Goal: Information Seeking & Learning: Find specific page/section

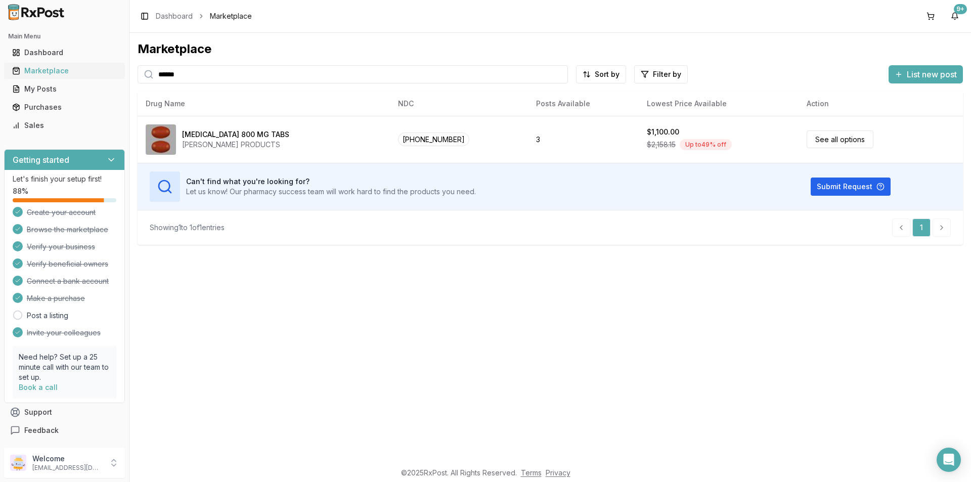
drag, startPoint x: 182, startPoint y: 73, endPoint x: 69, endPoint y: 74, distance: 113.3
click at [69, 74] on div "Main Menu Dashboard Marketplace My Posts Purchases Sales Getting started Let's …" at bounding box center [485, 241] width 971 height 482
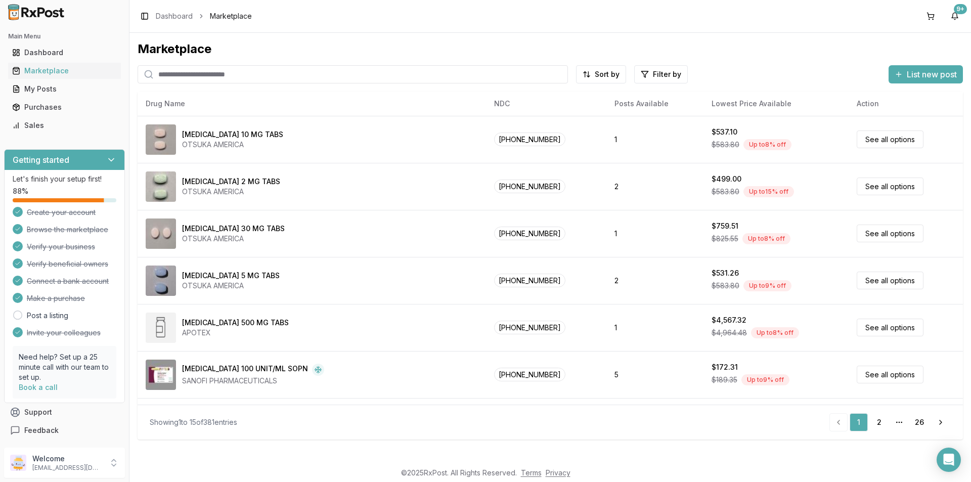
click at [207, 75] on input "search" at bounding box center [353, 74] width 430 height 18
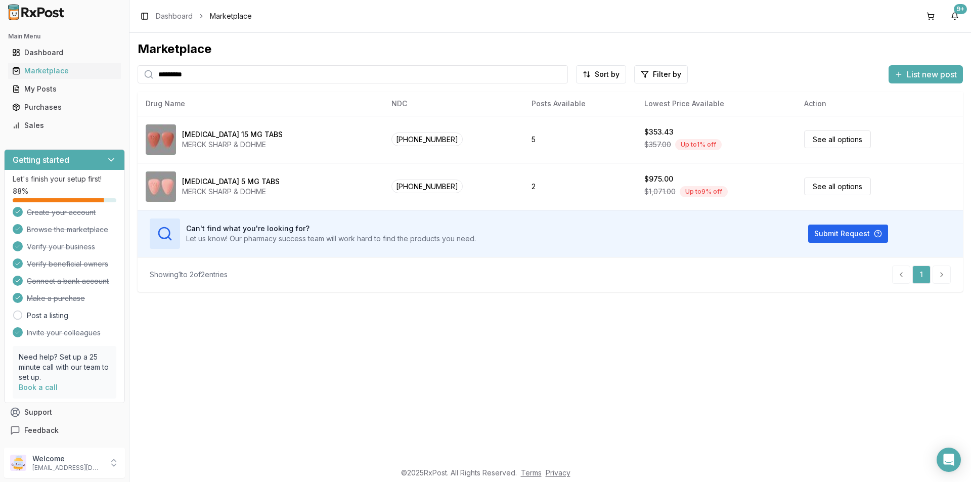
type input "*********"
